Goal: Find specific page/section: Find specific page/section

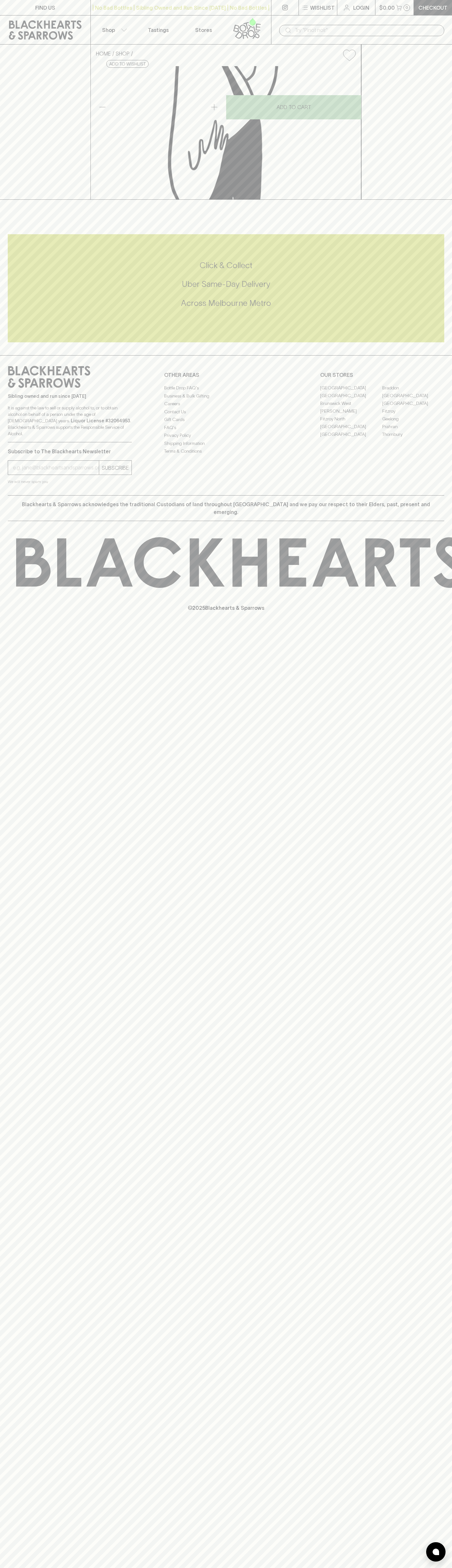
click at [194, 20] on link "Stores" at bounding box center [203, 29] width 45 height 29
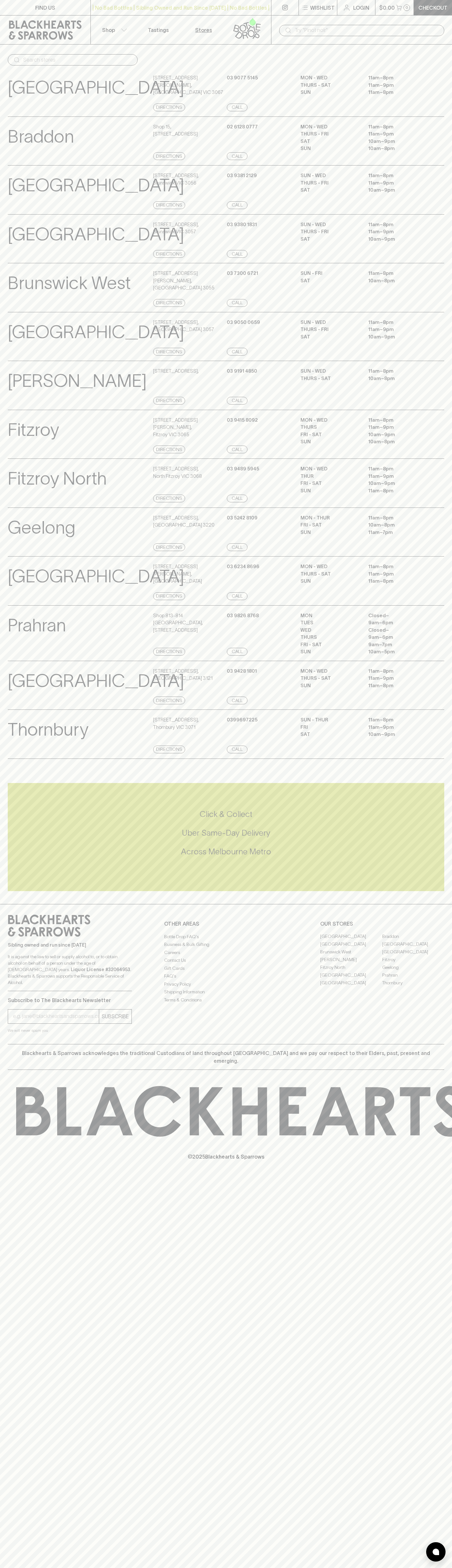
click at [182, 1567] on html "FIND US | No Bad Bottles | Sibling Owned and Run Since 2006 | No Bad Bottles | …" at bounding box center [226, 784] width 452 height 1568
click at [9, 1567] on html "FIND US | No Bad Bottles | Sibling Owned and Run Since 2006 | No Bad Bottles | …" at bounding box center [226, 784] width 452 height 1568
